Goal: Communication & Community: Participate in discussion

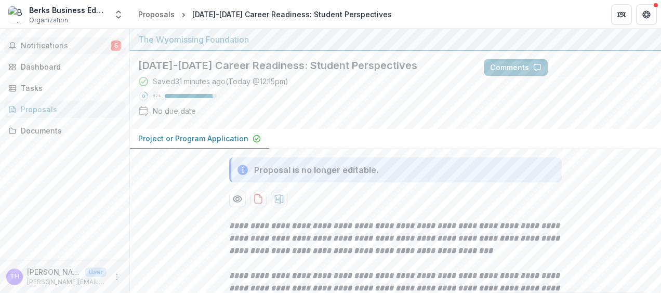
click at [72, 40] on button "Notifications 5" at bounding box center [64, 45] width 121 height 17
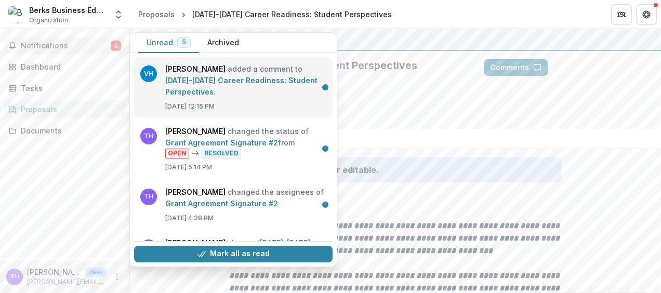
click at [204, 89] on link "[DATE]-[DATE] Career Readiness: Student Perspectives" at bounding box center [241, 86] width 152 height 20
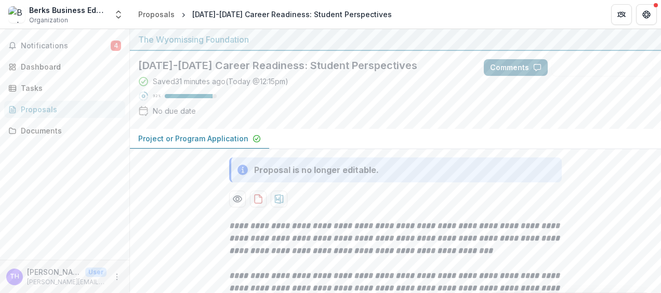
click at [518, 67] on button "Comments" at bounding box center [516, 67] width 64 height 17
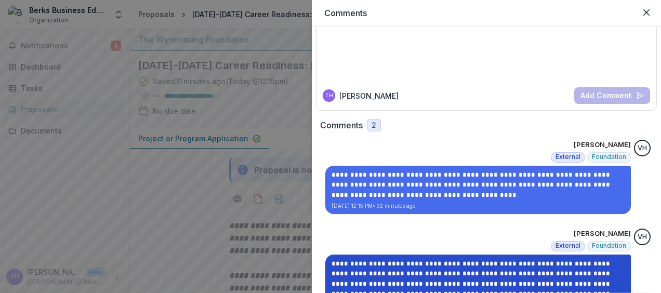
scroll to position [68, 0]
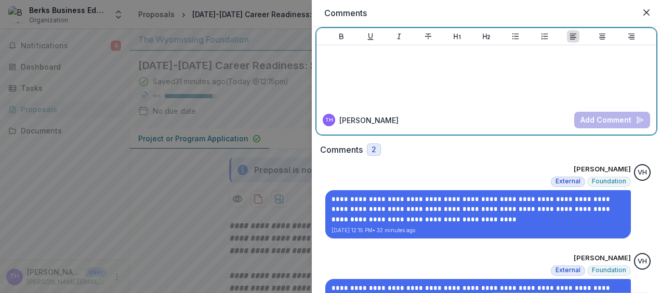
click at [341, 64] on div at bounding box center [487, 75] width 332 height 52
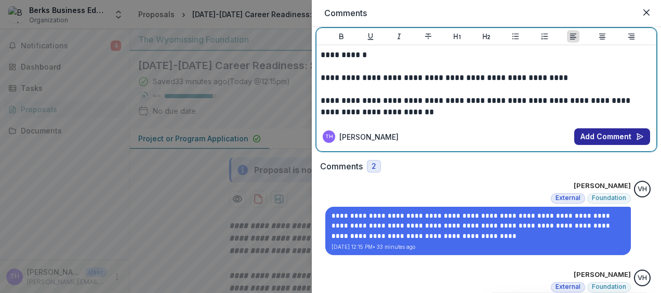
click at [603, 137] on button "Add Comment" at bounding box center [613, 136] width 76 height 17
